Goal: Find contact information: Find contact information

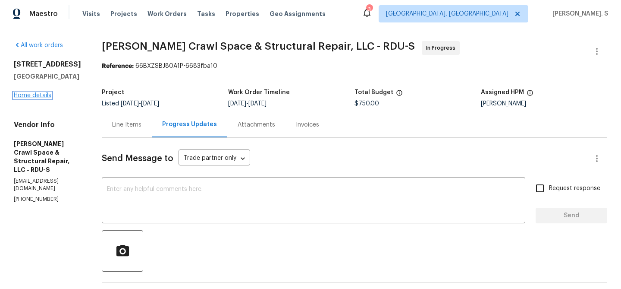
click at [33, 95] on link "Home details" at bounding box center [33, 95] width 38 height 6
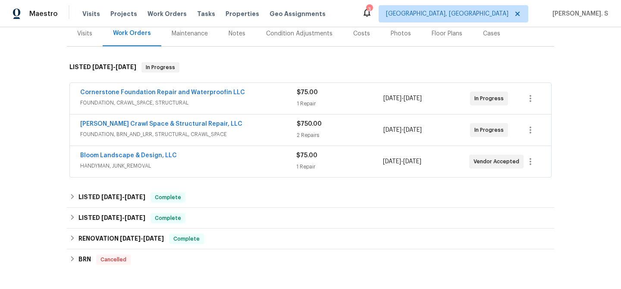
scroll to position [119, 0]
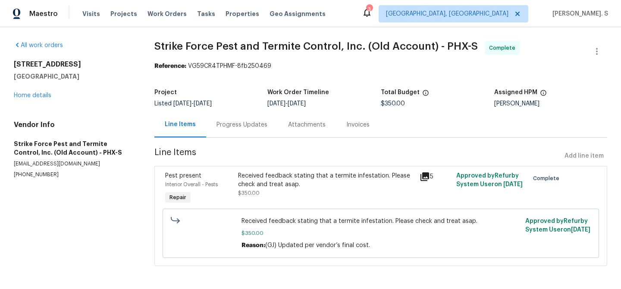
click at [214, 149] on span "Line Items" at bounding box center [357, 156] width 407 height 16
click at [223, 127] on div "Progress Updates" at bounding box center [242, 124] width 51 height 9
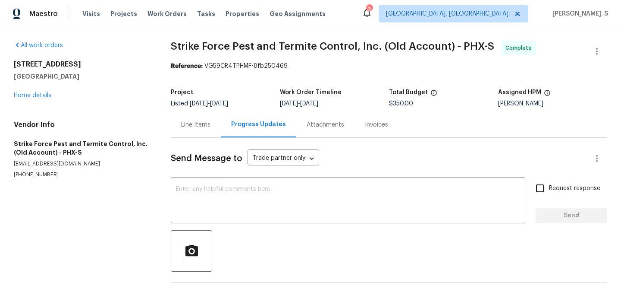
click at [234, 264] on div at bounding box center [389, 250] width 437 height 41
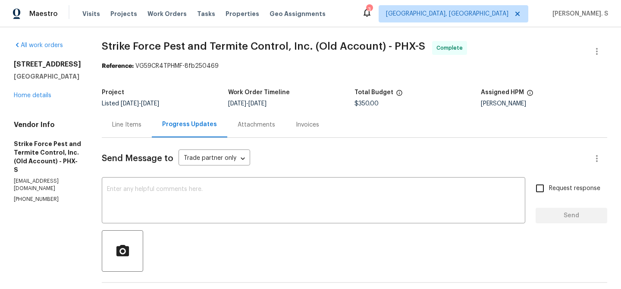
click at [215, 209] on textarea at bounding box center [313, 201] width 413 height 30
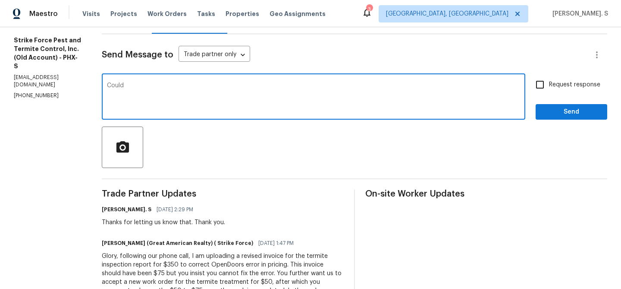
scroll to position [105, 0]
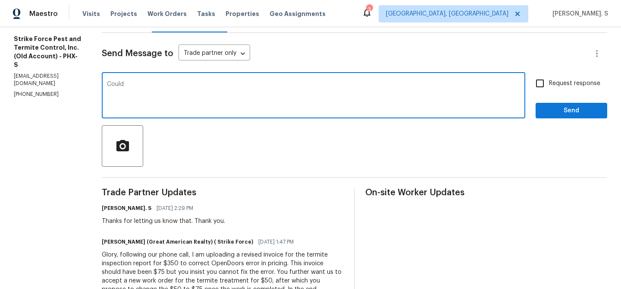
type textarea "Could"
click at [192, 236] on div "Jimmy Norton (Great American Realty) ( Strike Force) 10/10/2025 1:47 PM" at bounding box center [223, 242] width 242 height 12
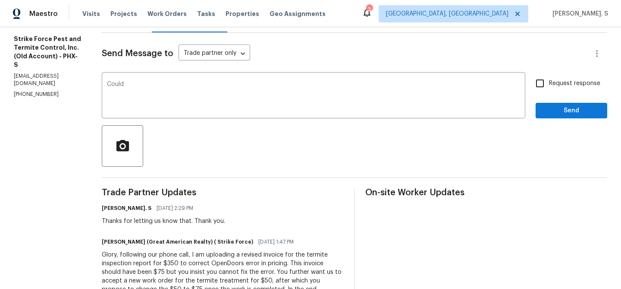
click at [192, 236] on div "Jimmy Norton (Great American Realty) ( Strike Force) 10/10/2025 1:47 PM" at bounding box center [223, 242] width 242 height 12
click at [175, 97] on textarea "Could" at bounding box center [313, 96] width 413 height 30
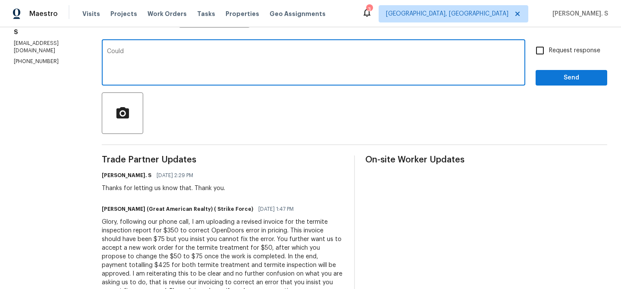
scroll to position [0, 0]
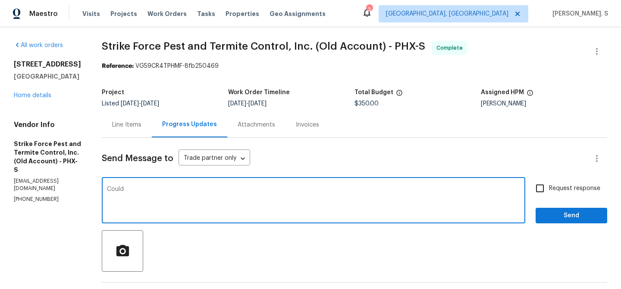
click at [129, 190] on textarea "Could" at bounding box center [313, 201] width 413 height 30
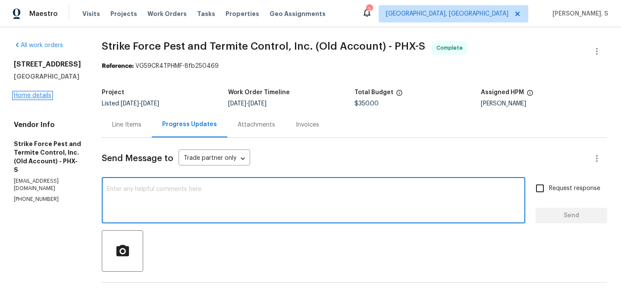
click at [34, 96] on link "Home details" at bounding box center [33, 95] width 38 height 6
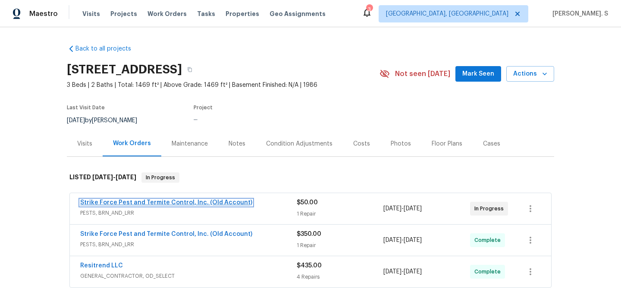
click at [142, 202] on link "Strike Force Pest and Termite Control, Inc. (Old Account)" at bounding box center [166, 202] width 172 height 6
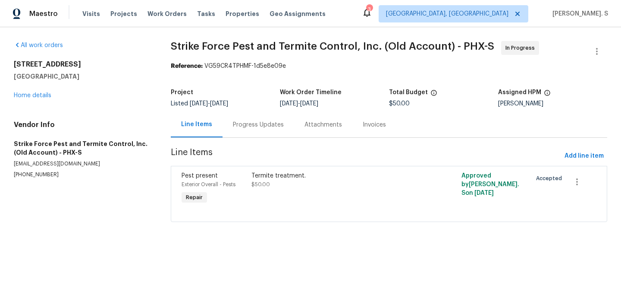
click at [237, 129] on div "Progress Updates" at bounding box center [259, 124] width 72 height 25
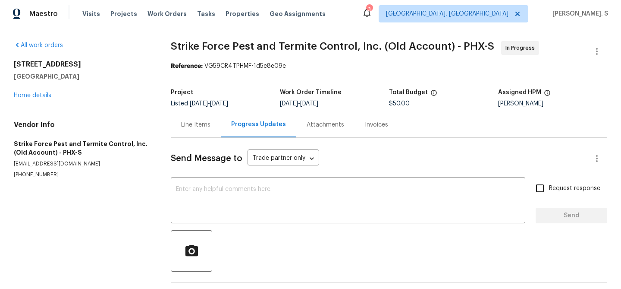
click at [237, 129] on div "Progress Updates" at bounding box center [259, 124] width 76 height 25
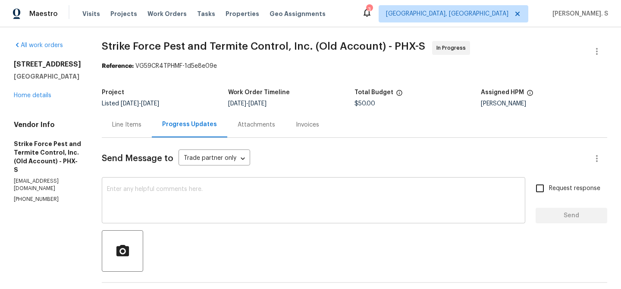
click at [225, 204] on textarea at bounding box center [313, 201] width 413 height 30
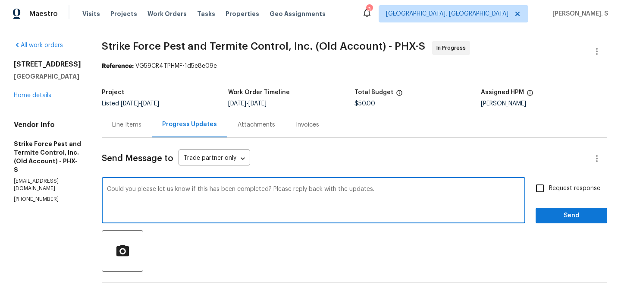
type textarea "Could you please let us know if this has been completed? Please reply back with…"
click at [570, 189] on span "Request response" at bounding box center [574, 188] width 51 height 9
click at [549, 189] on input "Request response" at bounding box center [540, 188] width 18 height 18
checkbox input "true"
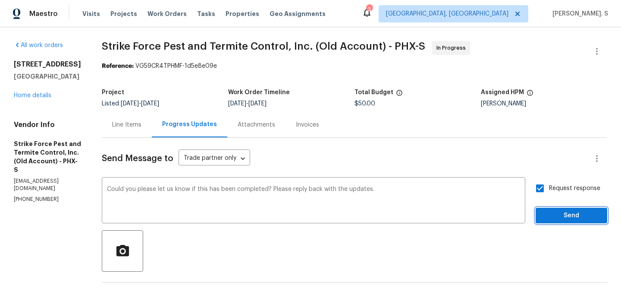
click at [558, 223] on button "Send" at bounding box center [572, 216] width 72 height 16
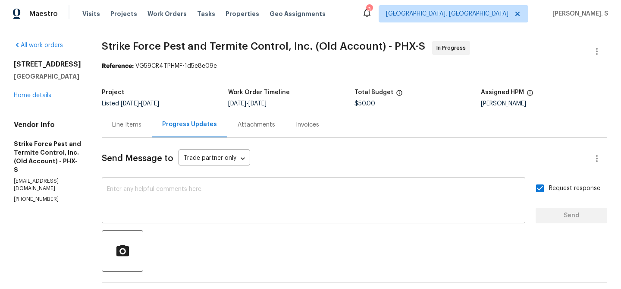
click at [183, 187] on textarea at bounding box center [313, 201] width 413 height 30
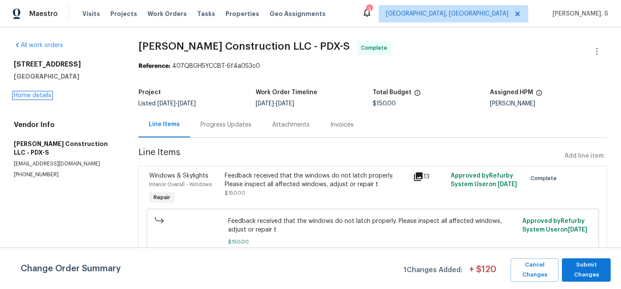
click at [45, 92] on link "Home details" at bounding box center [33, 95] width 38 height 6
click at [25, 96] on link "Home details" at bounding box center [33, 95] width 38 height 6
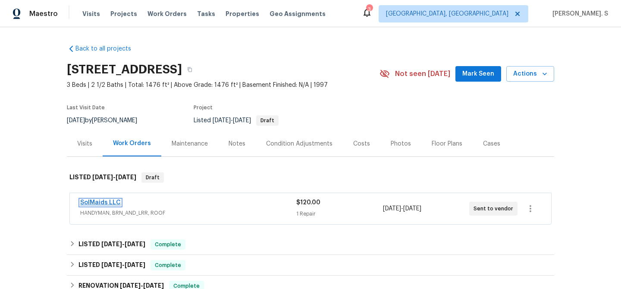
click at [109, 199] on link "SolMaids LLC" at bounding box center [100, 202] width 41 height 6
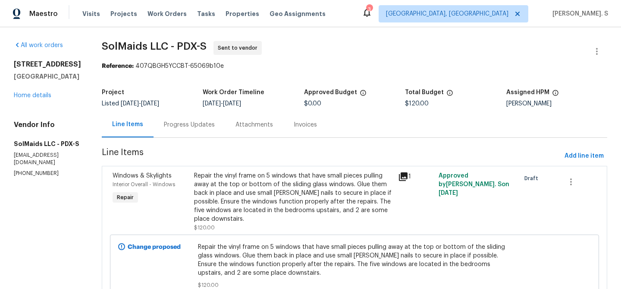
click at [30, 148] on h5 "SolMaids LLC - PDX-S" at bounding box center [47, 143] width 67 height 9
click at [38, 177] on p "(971) 998-6547" at bounding box center [47, 173] width 67 height 7
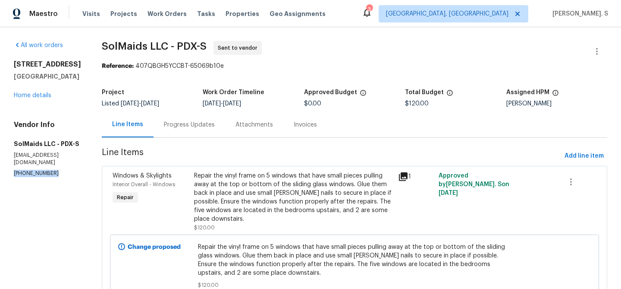
click at [38, 177] on p "(971) 998-6547" at bounding box center [47, 173] width 67 height 7
copy p "(971) 998-6547"
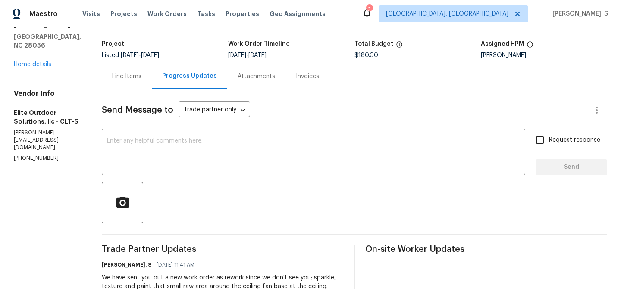
scroll to position [29, 0]
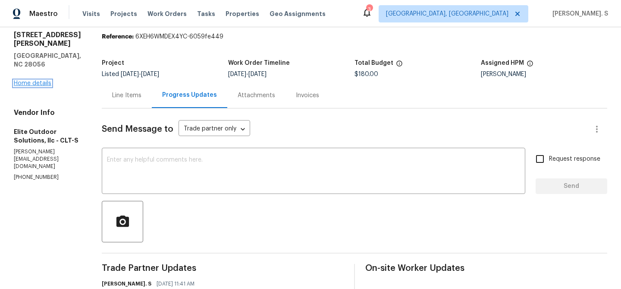
click at [28, 80] on link "Home details" at bounding box center [33, 83] width 38 height 6
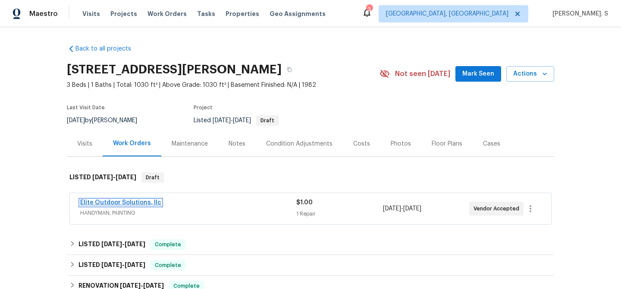
click at [146, 204] on link "Elite Outdoor Solutions, llc" at bounding box center [120, 202] width 81 height 6
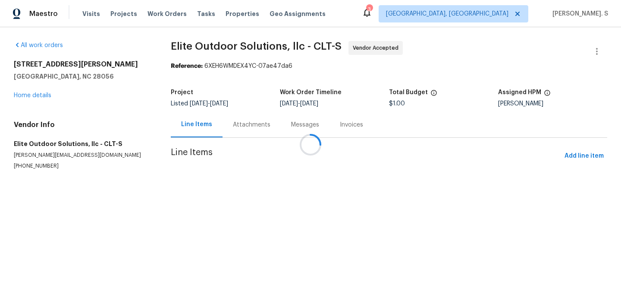
click at [248, 124] on div "Attachments" at bounding box center [252, 124] width 38 height 9
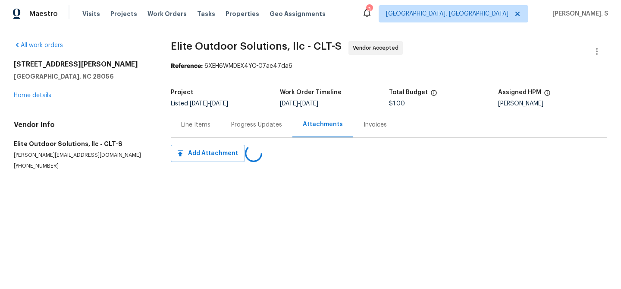
click at [248, 124] on div "Progress Updates" at bounding box center [256, 124] width 51 height 9
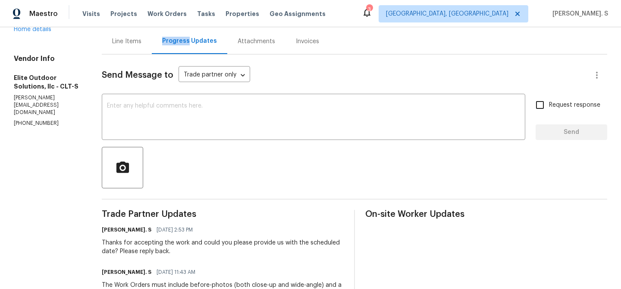
scroll to position [170, 0]
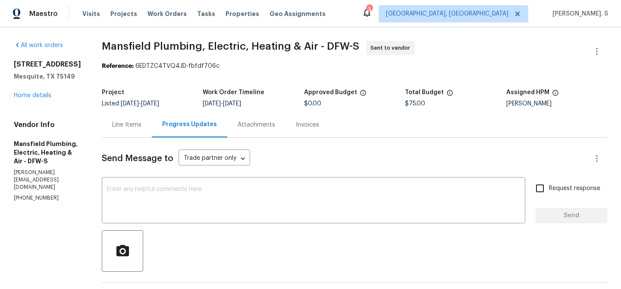
click at [31, 194] on p "[PHONE_NUMBER]" at bounding box center [47, 197] width 67 height 7
click at [31, 194] on p "(817) 374-7203" at bounding box center [47, 197] width 67 height 7
copy p "(817) 374-7203"
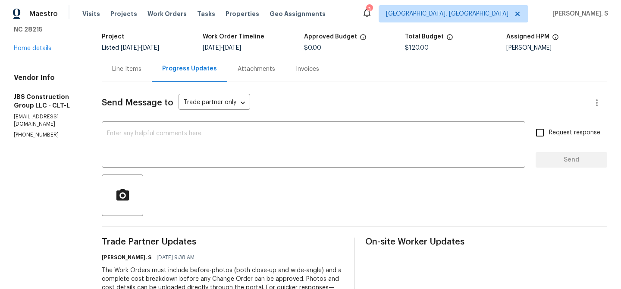
scroll to position [87, 0]
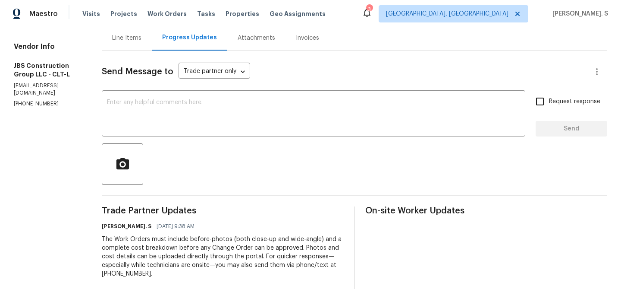
click at [40, 100] on p "[PHONE_NUMBER]" at bounding box center [47, 103] width 67 height 7
click at [40, 100] on p "(615) 519-9339" at bounding box center [47, 103] width 67 height 7
copy p "(615) 519-9339"
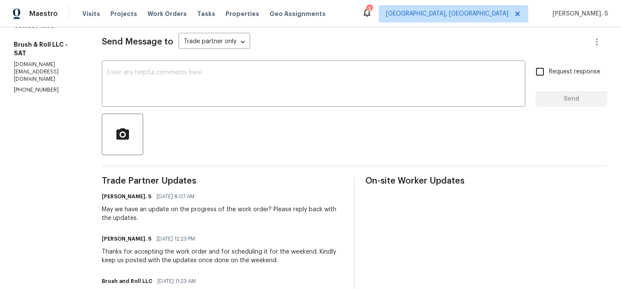
scroll to position [121, 0]
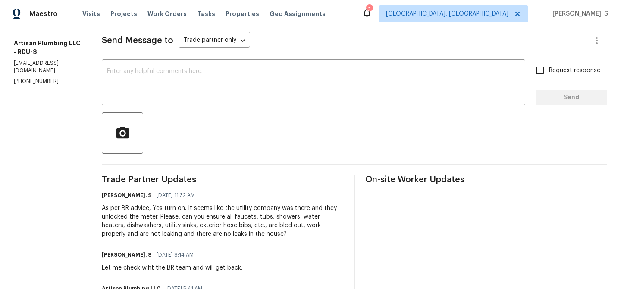
scroll to position [119, 0]
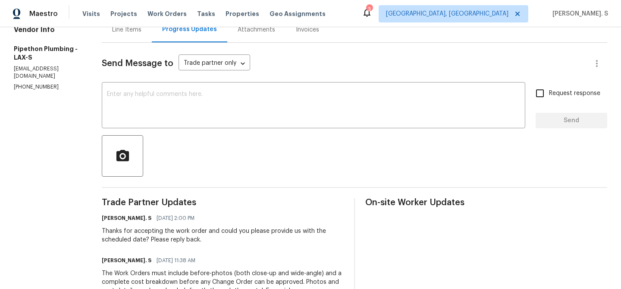
scroll to position [114, 0]
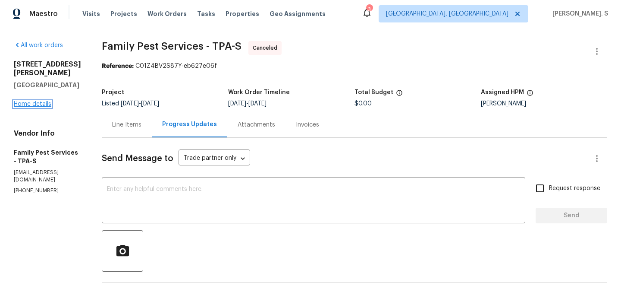
click at [39, 101] on link "Home details" at bounding box center [33, 104] width 38 height 6
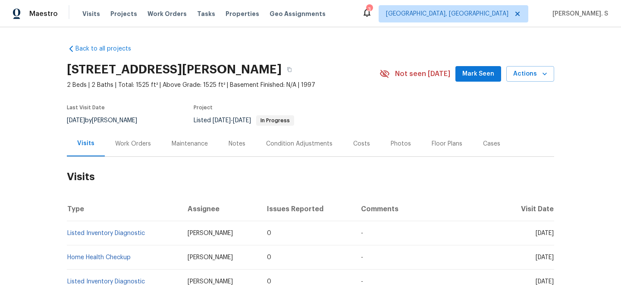
click at [129, 149] on div "Work Orders" at bounding box center [133, 143] width 57 height 25
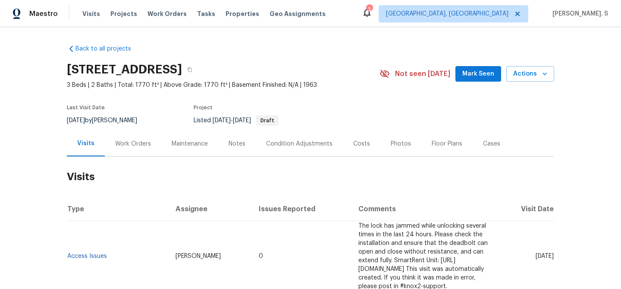
click at [149, 149] on div "Work Orders" at bounding box center [133, 143] width 57 height 25
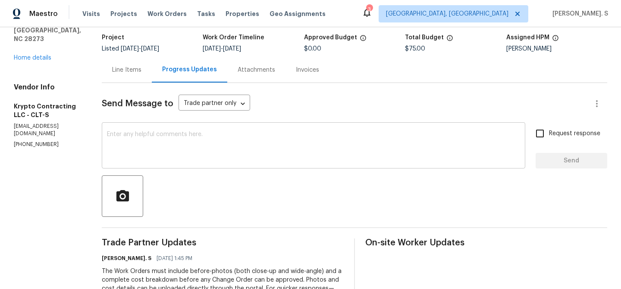
scroll to position [60, 0]
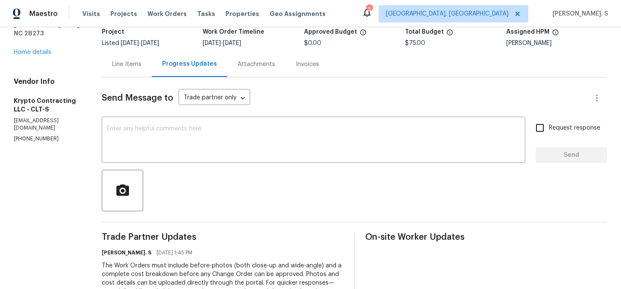
click at [40, 120] on section "All work orders 12918 Mosby Ln Charlotte, NC 28273 Home details Vendor Info Kry…" at bounding box center [47, 178] width 67 height 394
copy p "(704) 606-8010"
